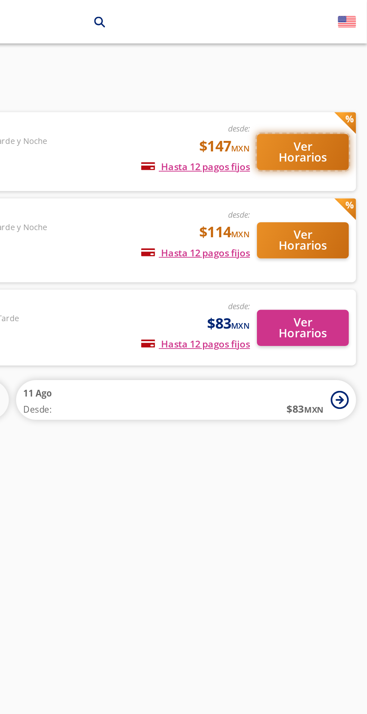
click at [338, 75] on button "Ver Horarios" at bounding box center [334, 78] width 48 height 19
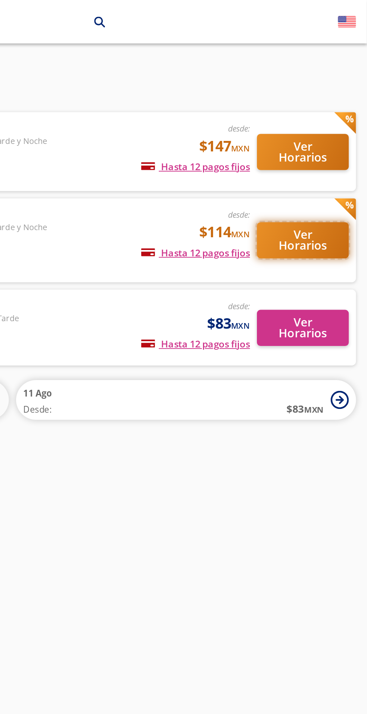
click at [346, 125] on button "Ver Horarios" at bounding box center [334, 124] width 48 height 19
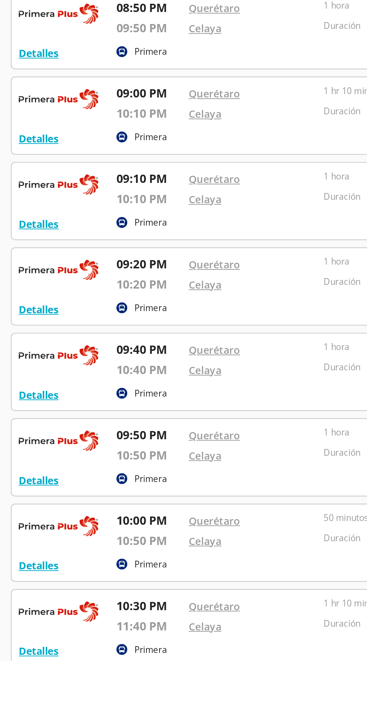
scroll to position [540, 0]
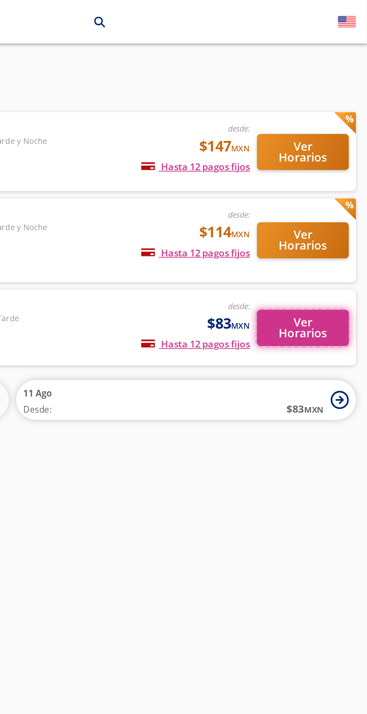
click at [338, 166] on button "Ver Horarios" at bounding box center [334, 169] width 48 height 19
